Goal: Information Seeking & Learning: Learn about a topic

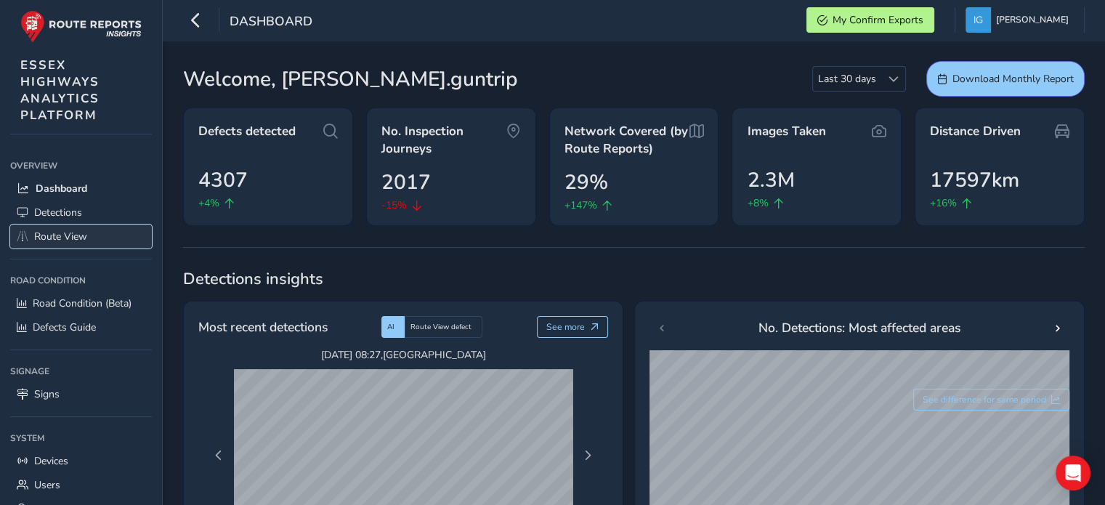
click at [63, 230] on span "Route View" at bounding box center [60, 237] width 53 height 14
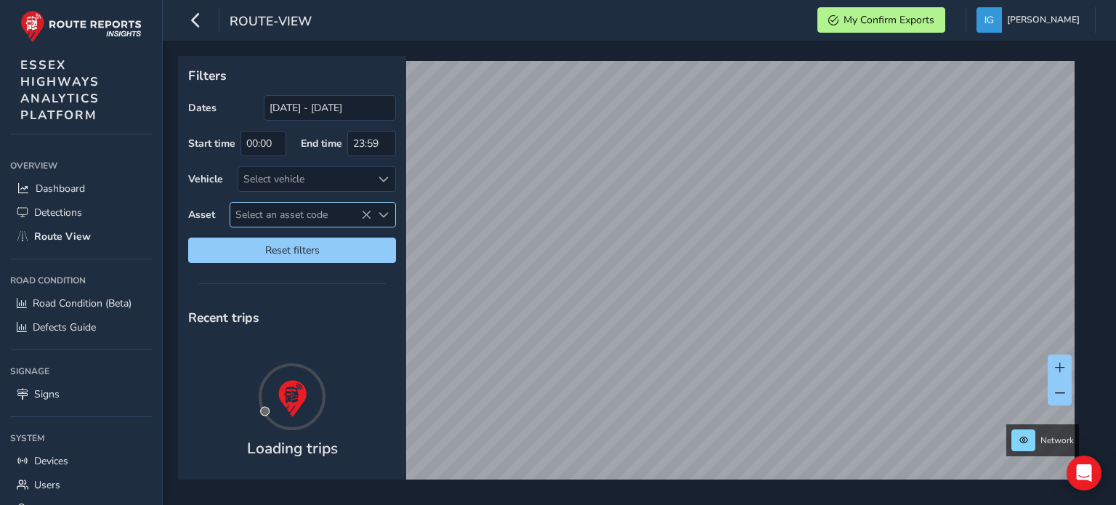
click at [381, 214] on span "Select an asset code" at bounding box center [383, 215] width 10 height 10
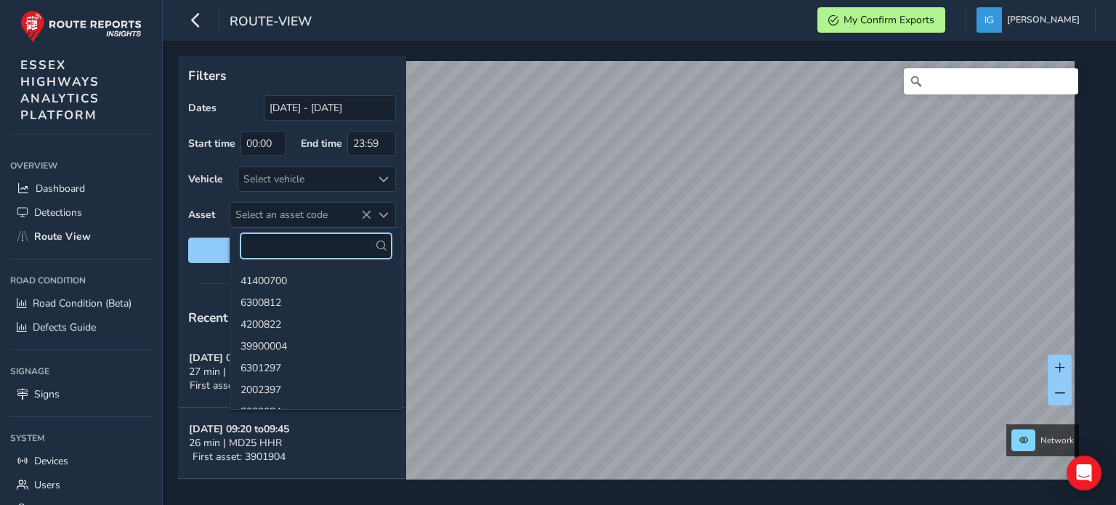
paste input "39900209_1000 - A137 //"
type input "39900209"
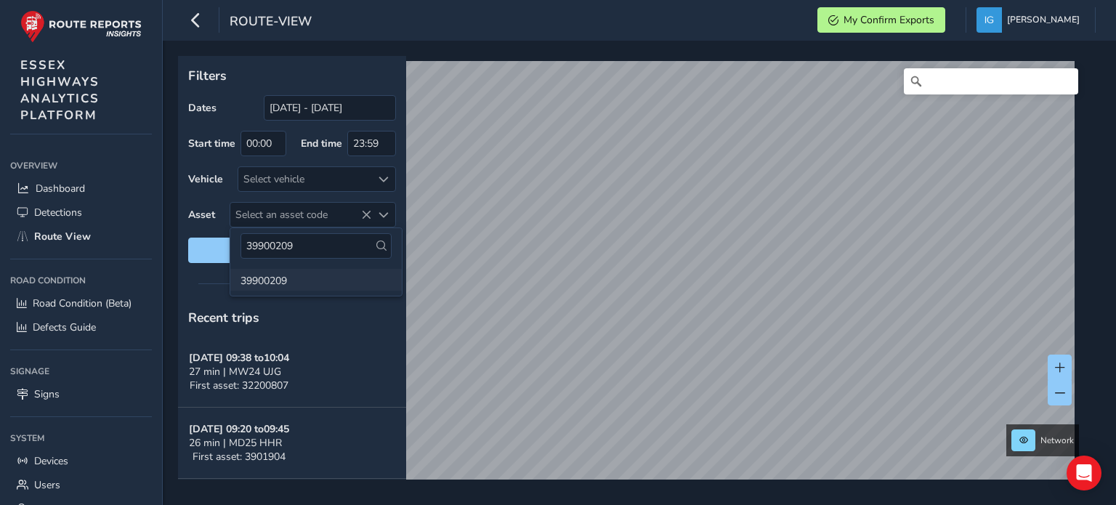
click at [273, 277] on li "39900209" at bounding box center [315, 280] width 171 height 22
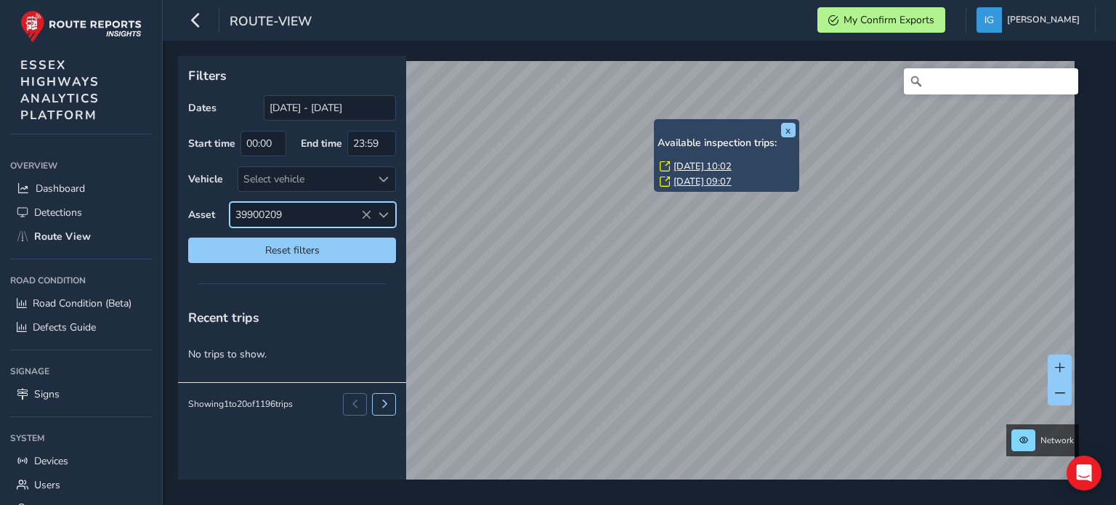
click at [683, 166] on link "[DATE] 10:02" at bounding box center [702, 166] width 58 height 13
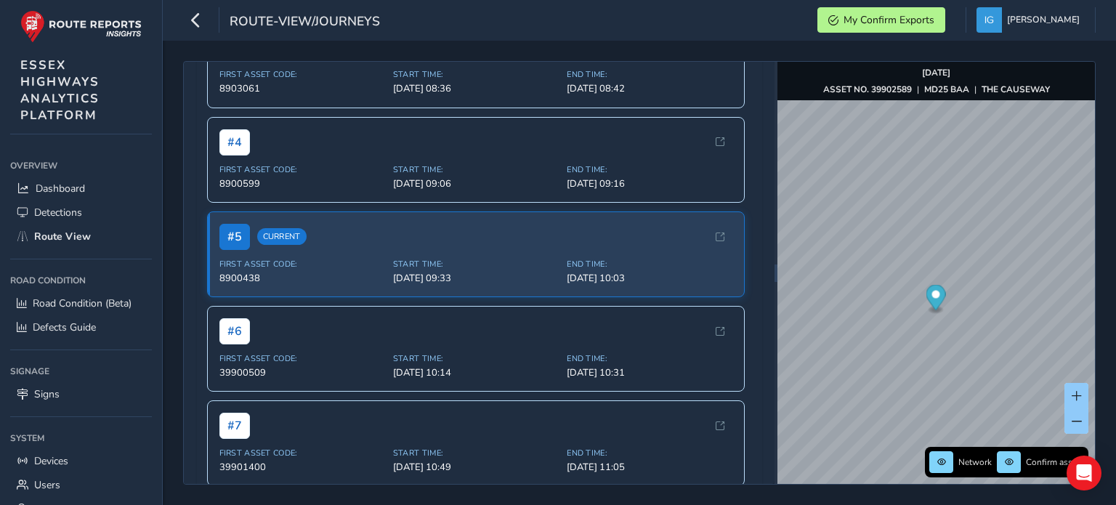
scroll to position [363, 0]
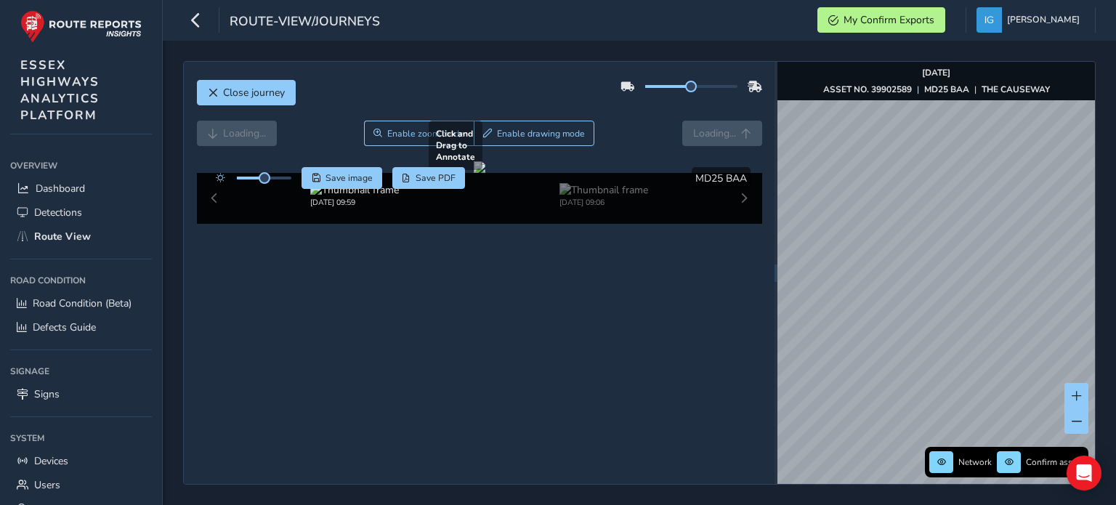
scroll to position [363, 0]
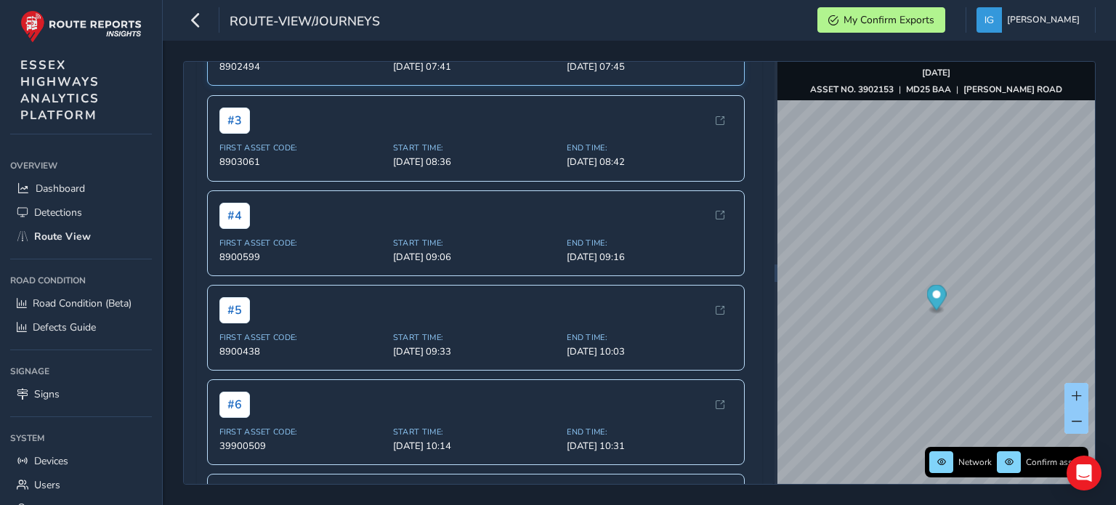
click at [416, 73] on span "[DATE] 07:41" at bounding box center [475, 66] width 165 height 13
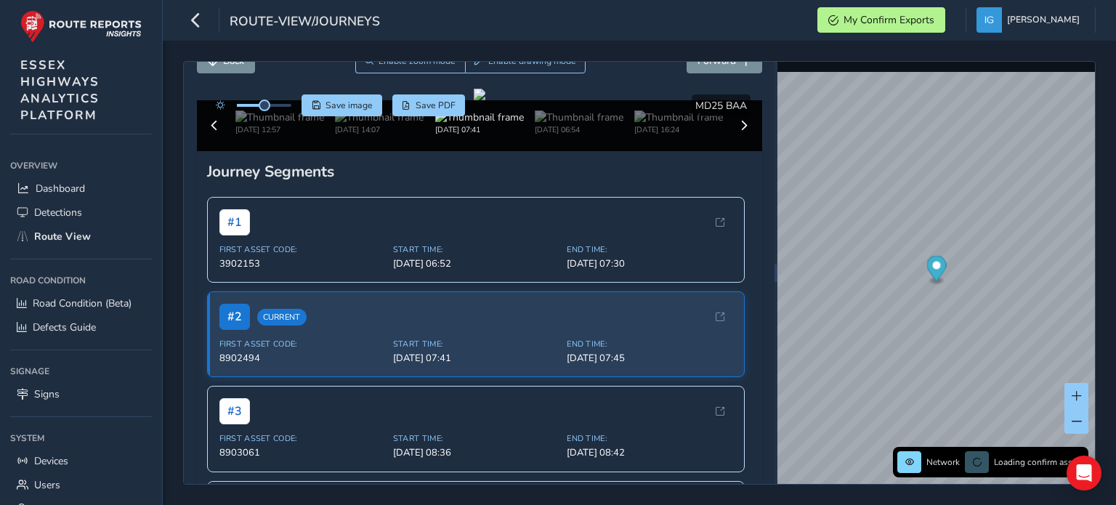
scroll to position [363, 0]
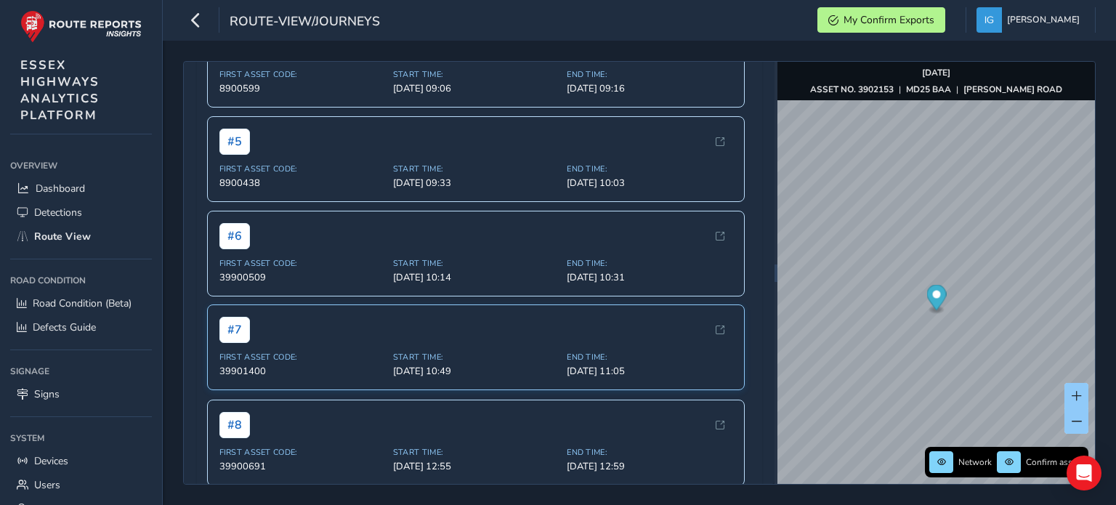
scroll to position [508, 0]
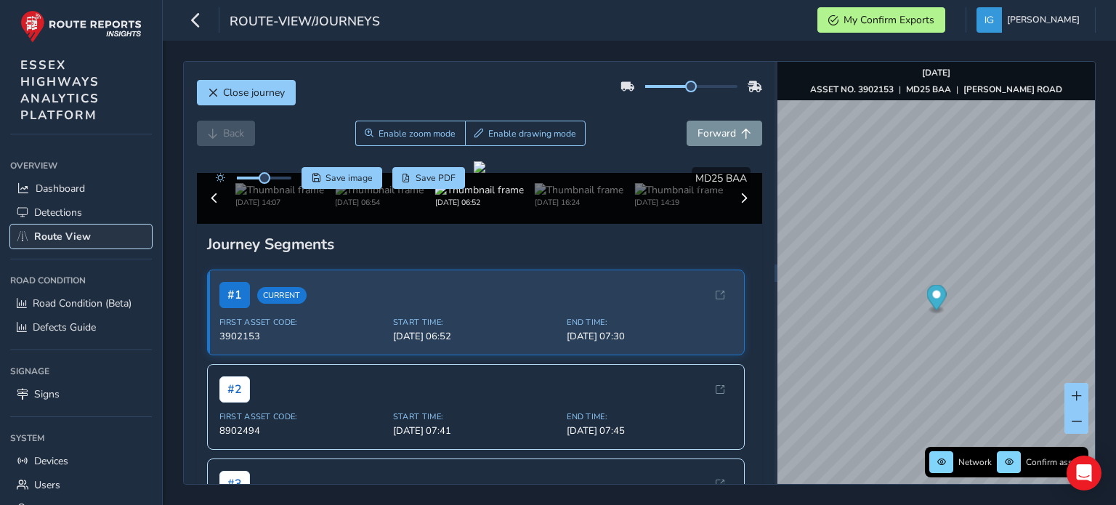
click at [73, 241] on span "Route View" at bounding box center [62, 237] width 57 height 14
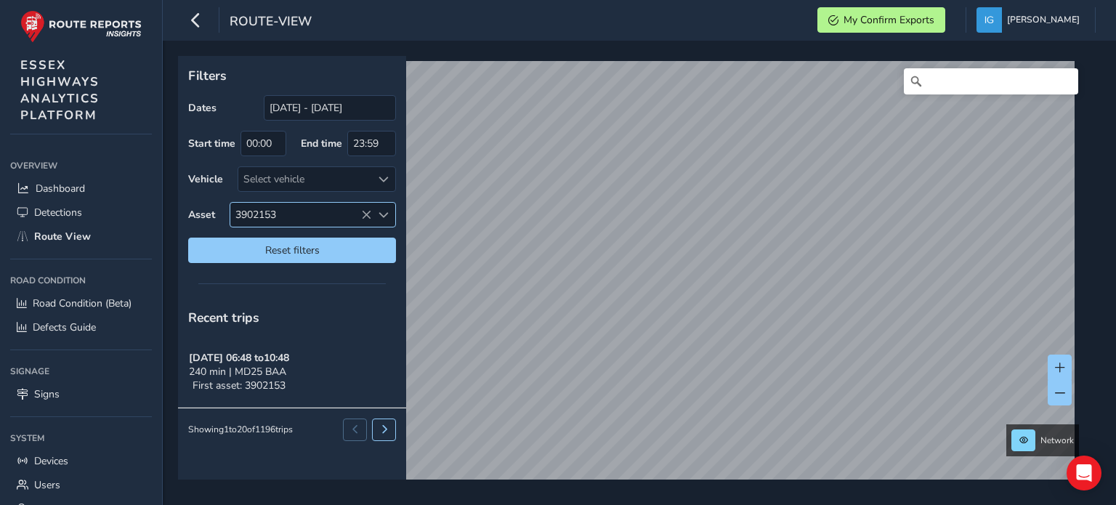
click at [383, 214] on span "Select an asset code" at bounding box center [383, 215] width 10 height 10
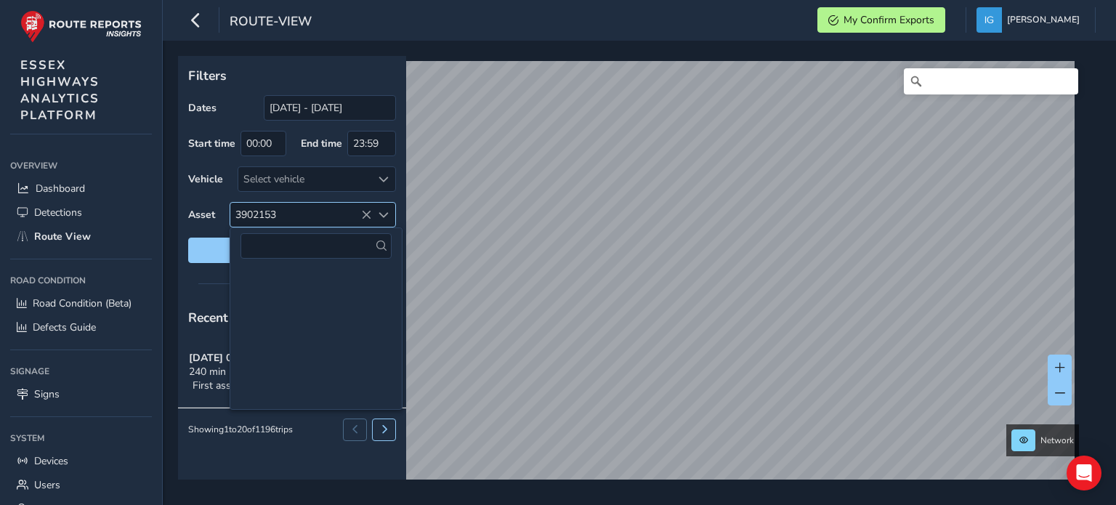
scroll to position [229816, 0]
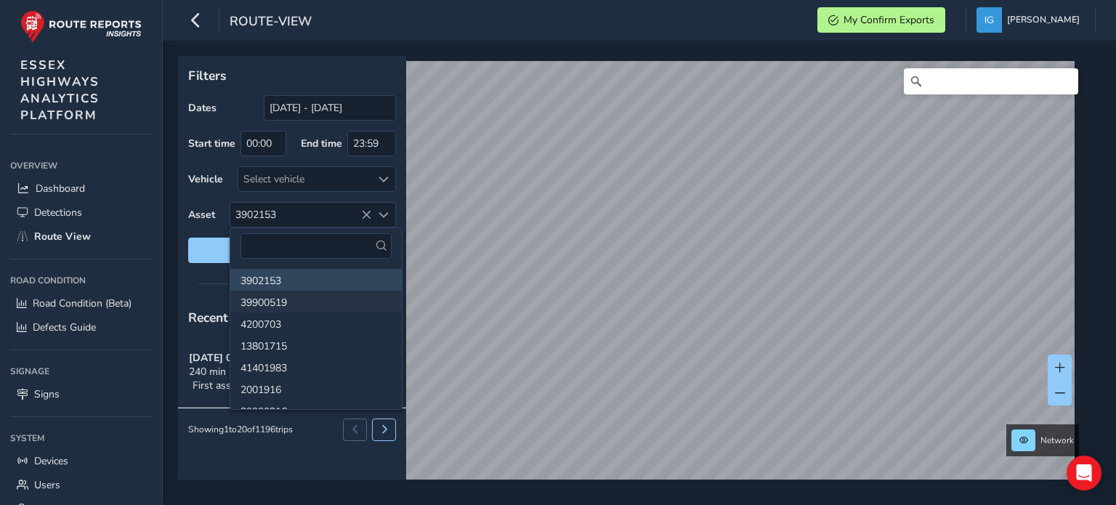
click at [276, 299] on li "39900519" at bounding box center [315, 302] width 171 height 22
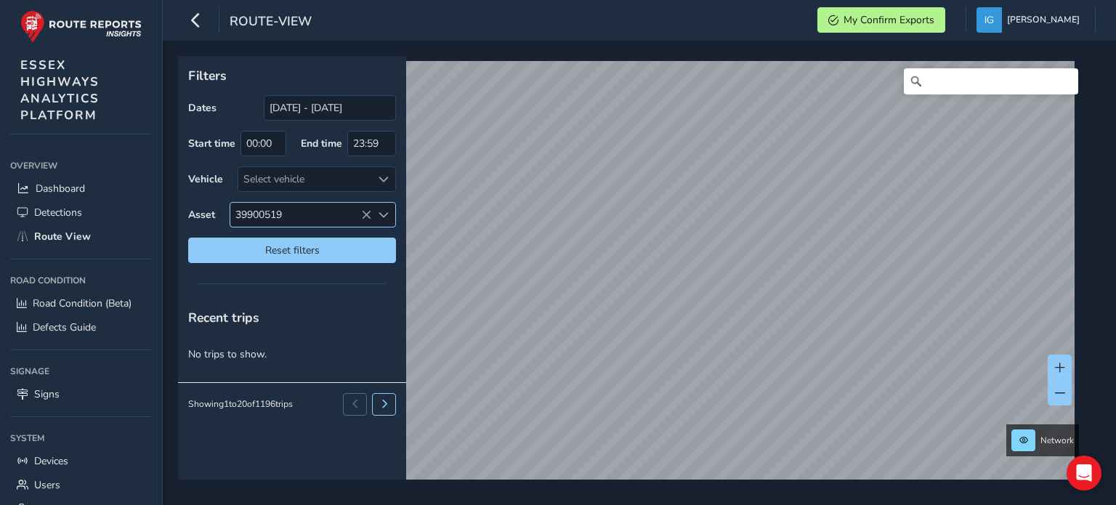
click at [381, 213] on span "Select an asset code" at bounding box center [383, 215] width 10 height 10
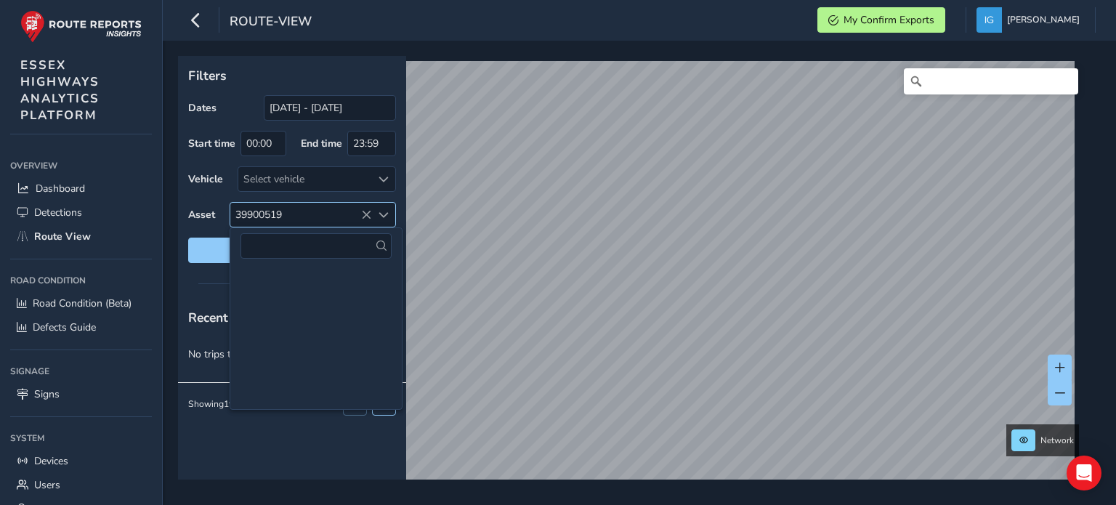
scroll to position [229838, 0]
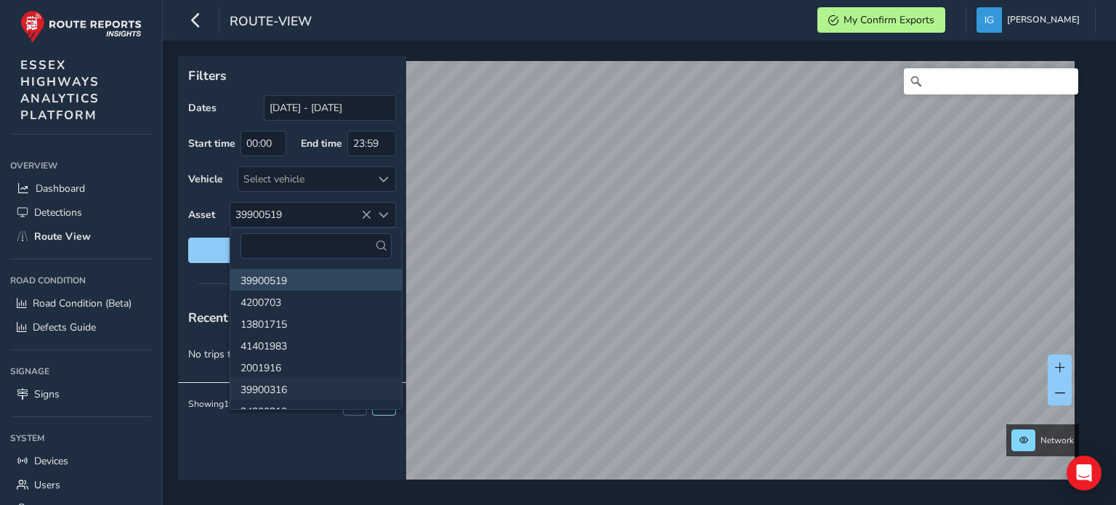
click at [293, 386] on li "39900316" at bounding box center [315, 389] width 171 height 22
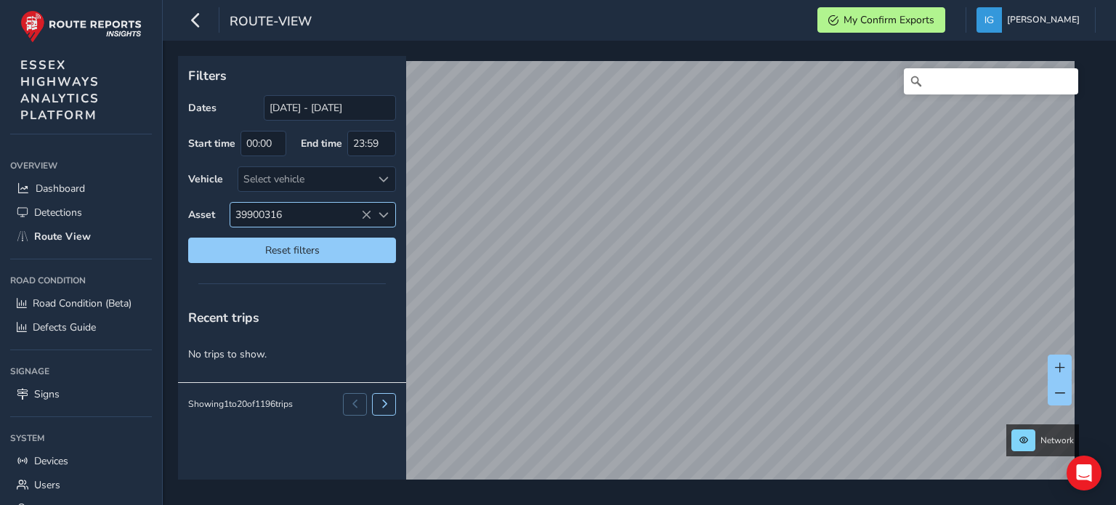
click at [383, 211] on span "Select an asset code" at bounding box center [383, 215] width 10 height 10
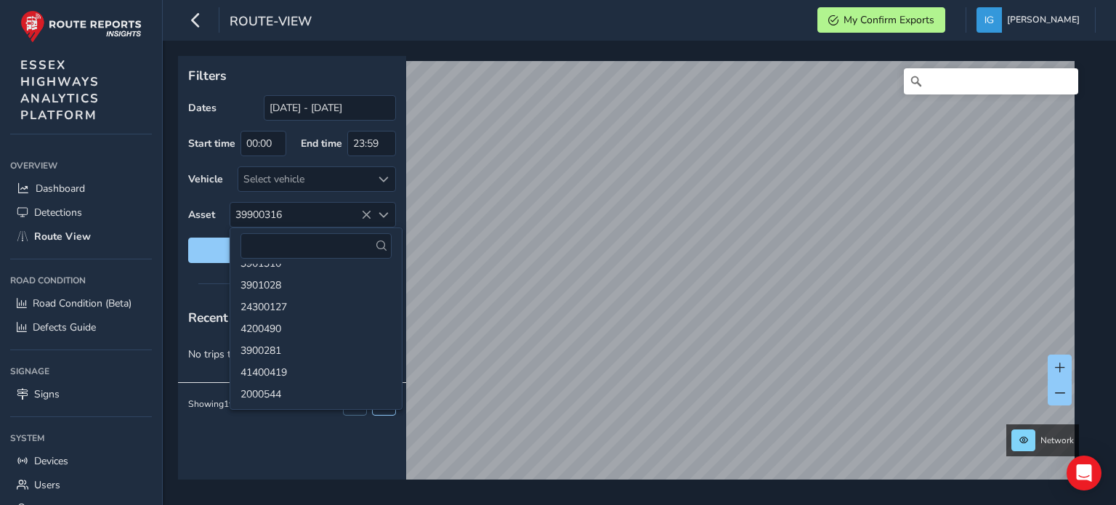
scroll to position [230092, 0]
click at [311, 328] on li "3900281" at bounding box center [315, 331] width 171 height 22
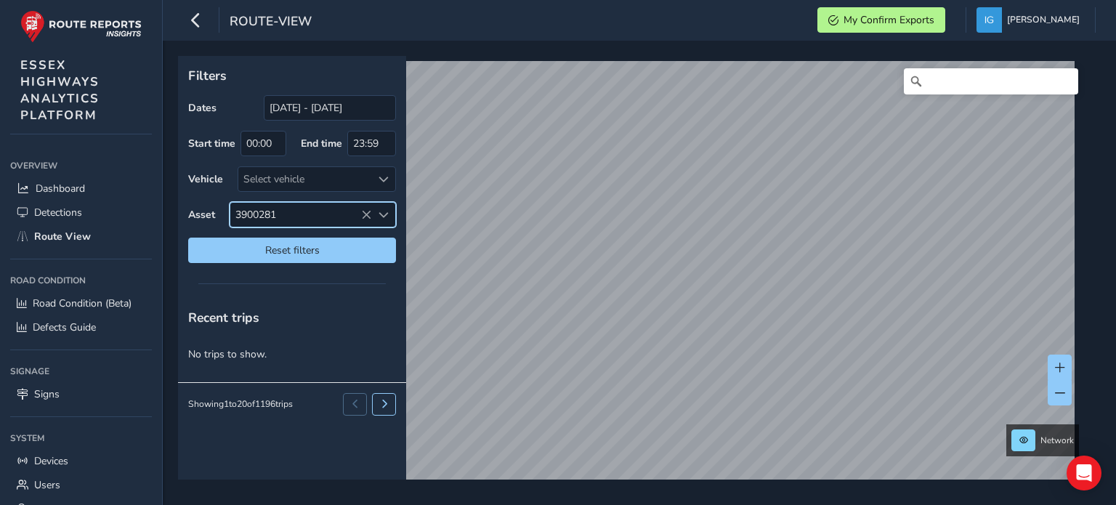
click at [382, 214] on span "Select an asset code" at bounding box center [383, 215] width 10 height 10
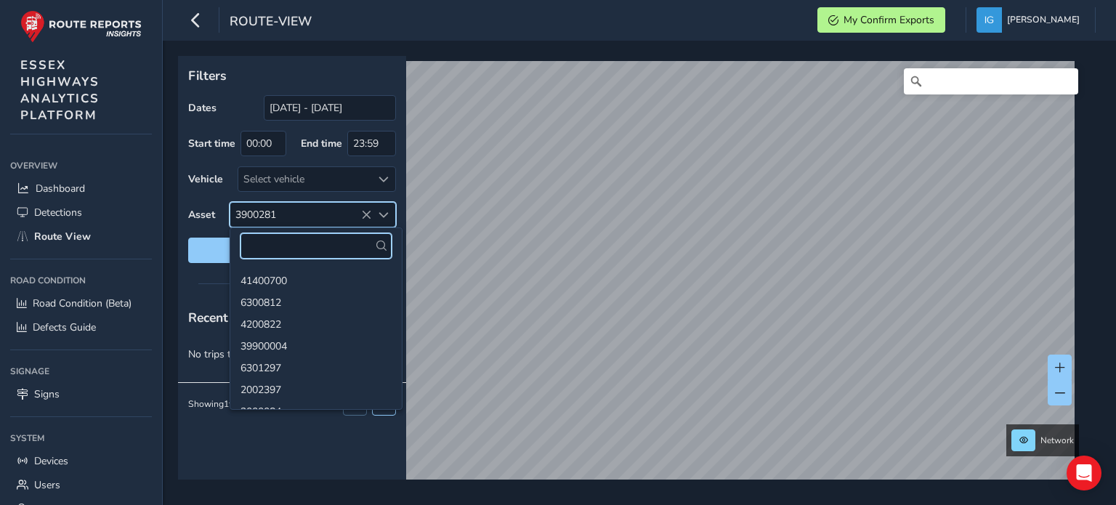
scroll to position [230143, 0]
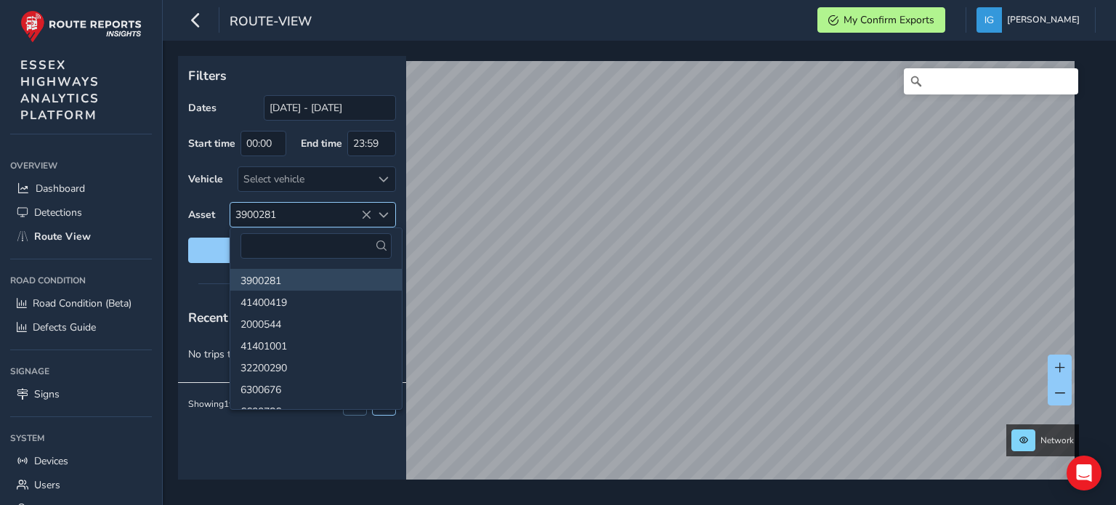
click at [378, 214] on span "Select an asset code" at bounding box center [383, 215] width 10 height 10
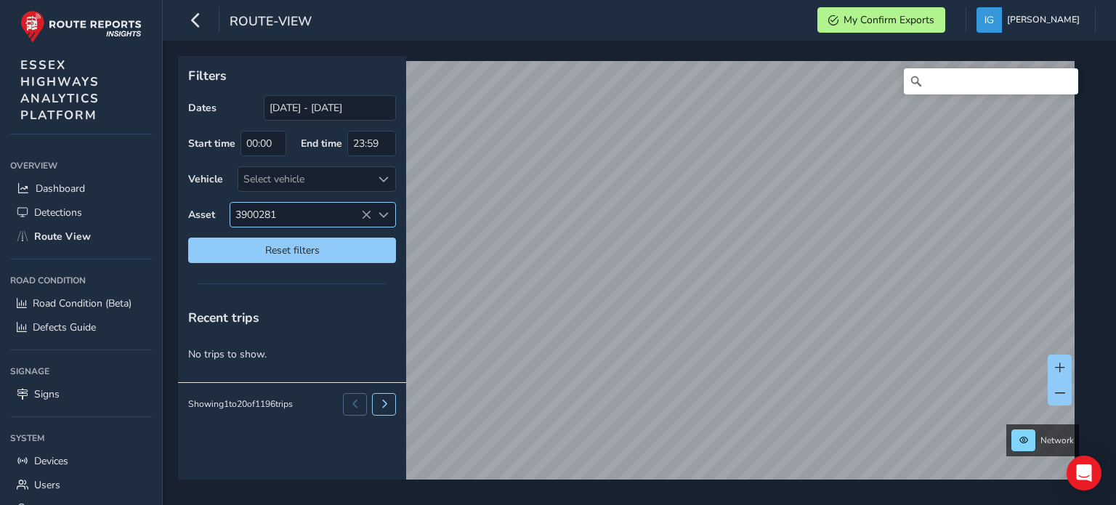
drag, startPoint x: 323, startPoint y: 216, endPoint x: 234, endPoint y: 208, distance: 89.6
click at [236, 208] on span "3900281" at bounding box center [300, 215] width 141 height 24
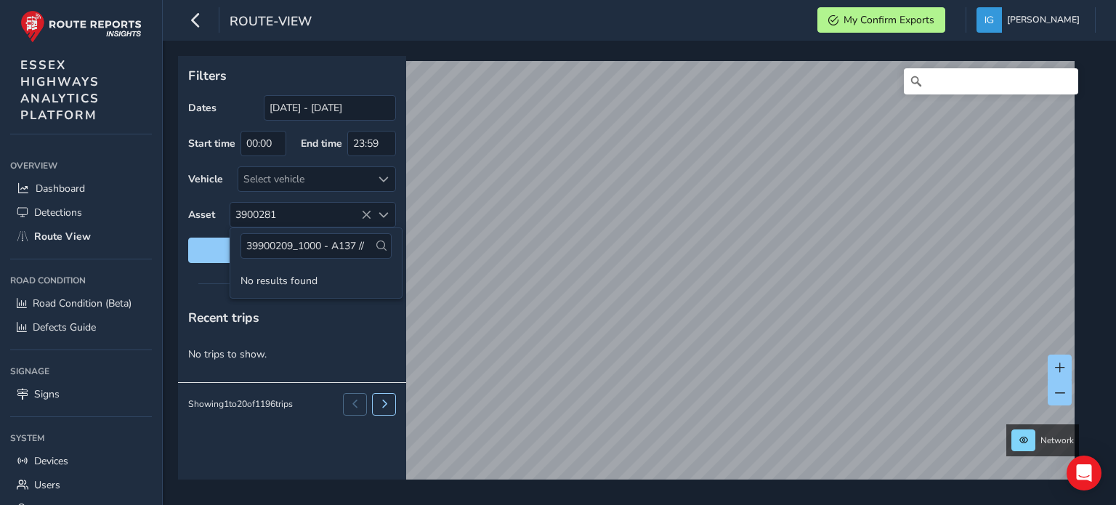
scroll to position [0, 0]
type input "39900209"
click at [278, 279] on li "39900209" at bounding box center [315, 280] width 171 height 22
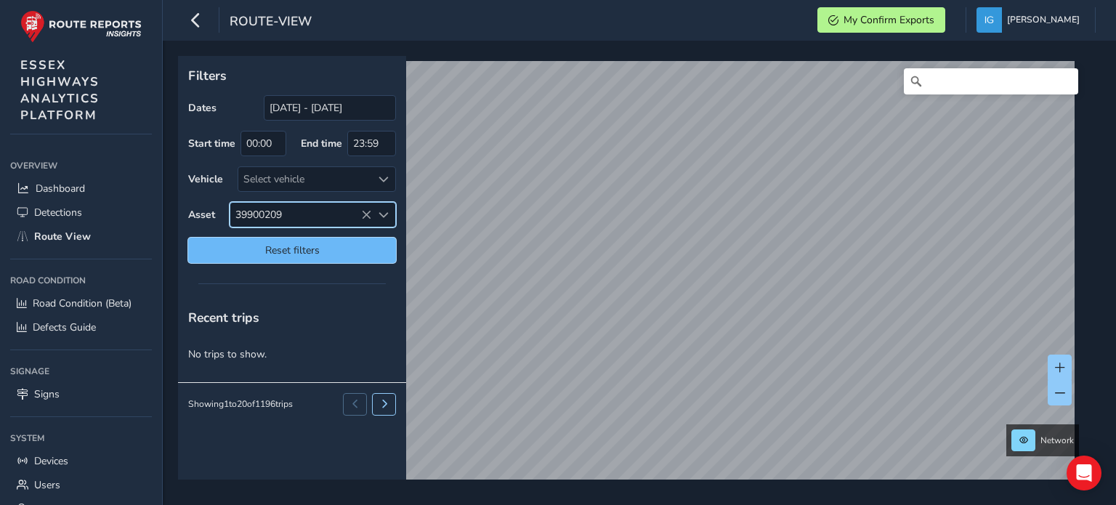
click at [249, 240] on button "Reset filters" at bounding box center [292, 250] width 208 height 25
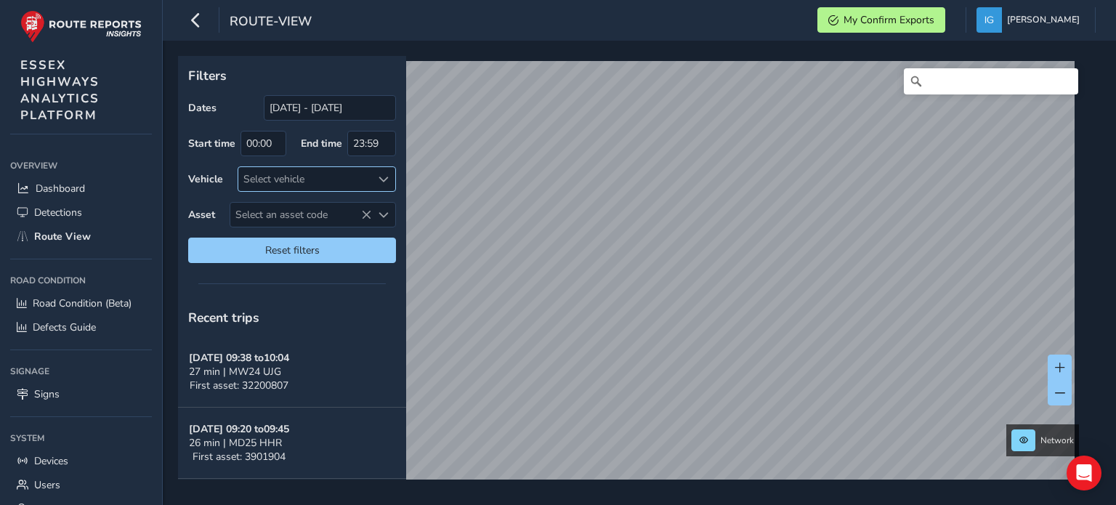
click at [382, 176] on span at bounding box center [383, 179] width 10 height 10
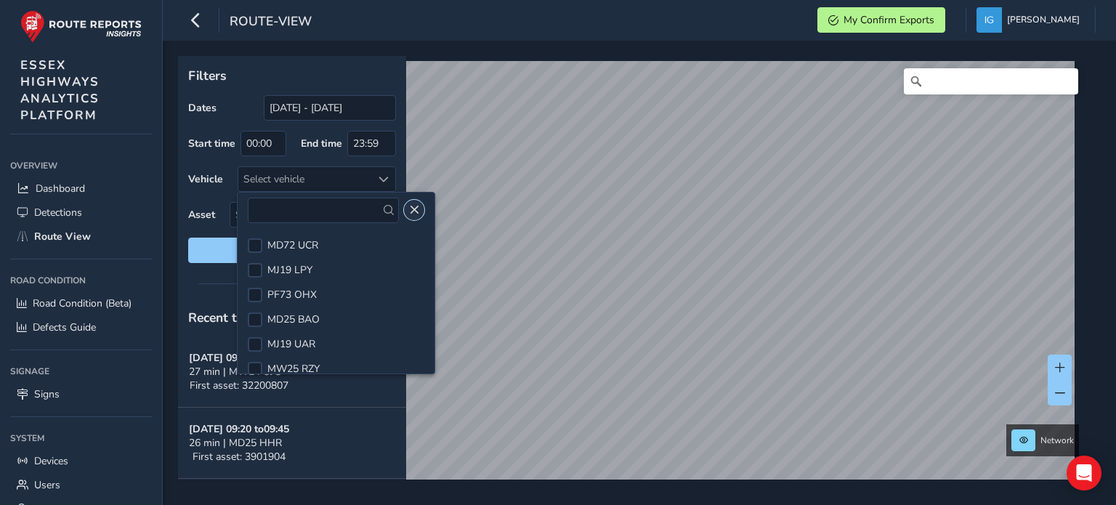
click at [409, 211] on span "Close" at bounding box center [414, 210] width 10 height 10
